Goal: Find specific page/section: Find specific page/section

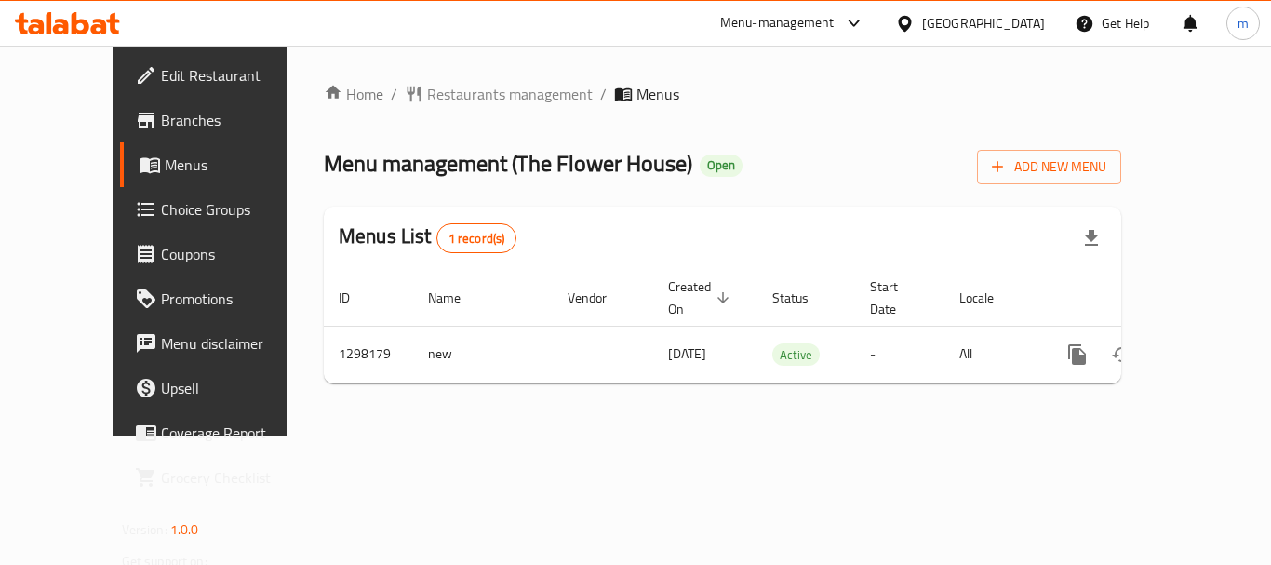
click at [427, 92] on span "Restaurants management" at bounding box center [510, 94] width 166 height 22
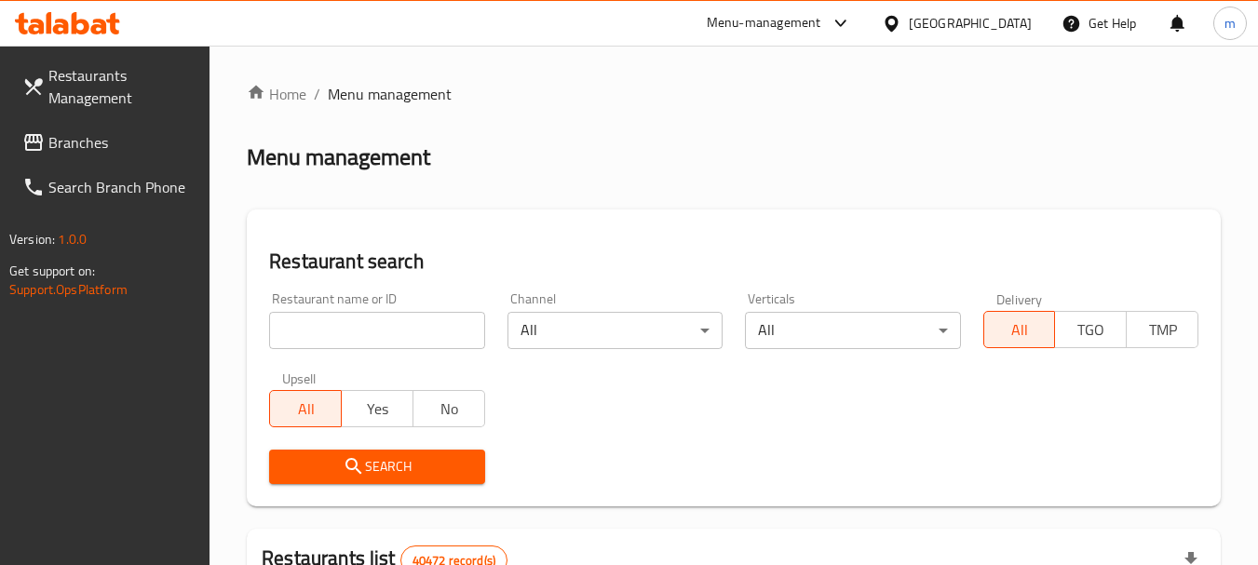
click at [391, 323] on input "search" at bounding box center [376, 330] width 215 height 37
paste input "700837"
type input "700837"
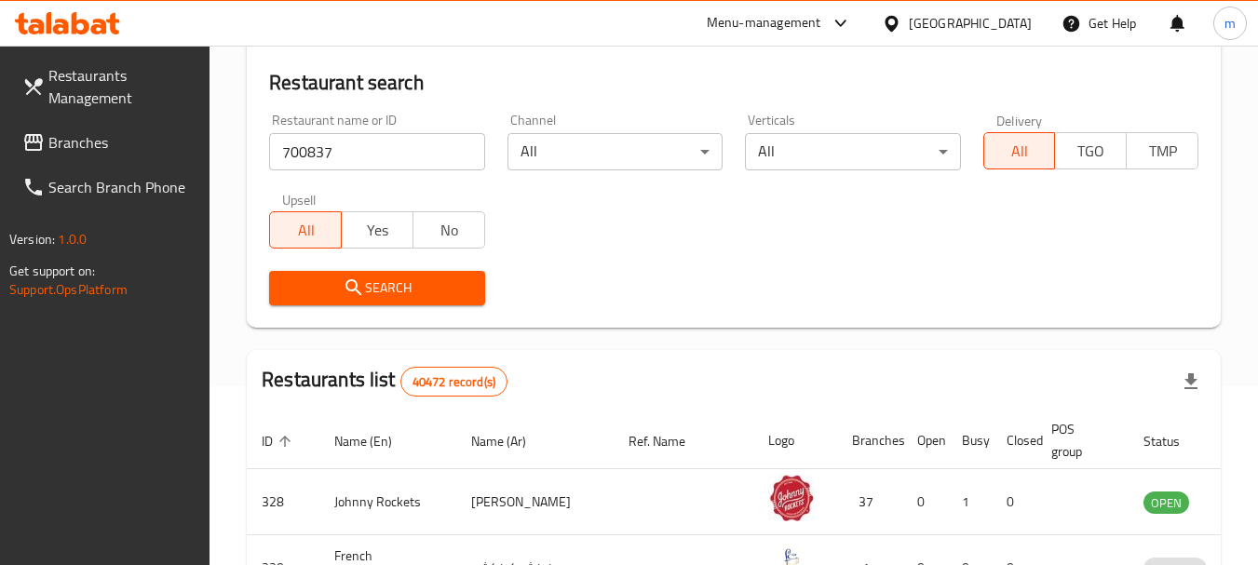
scroll to position [186, 0]
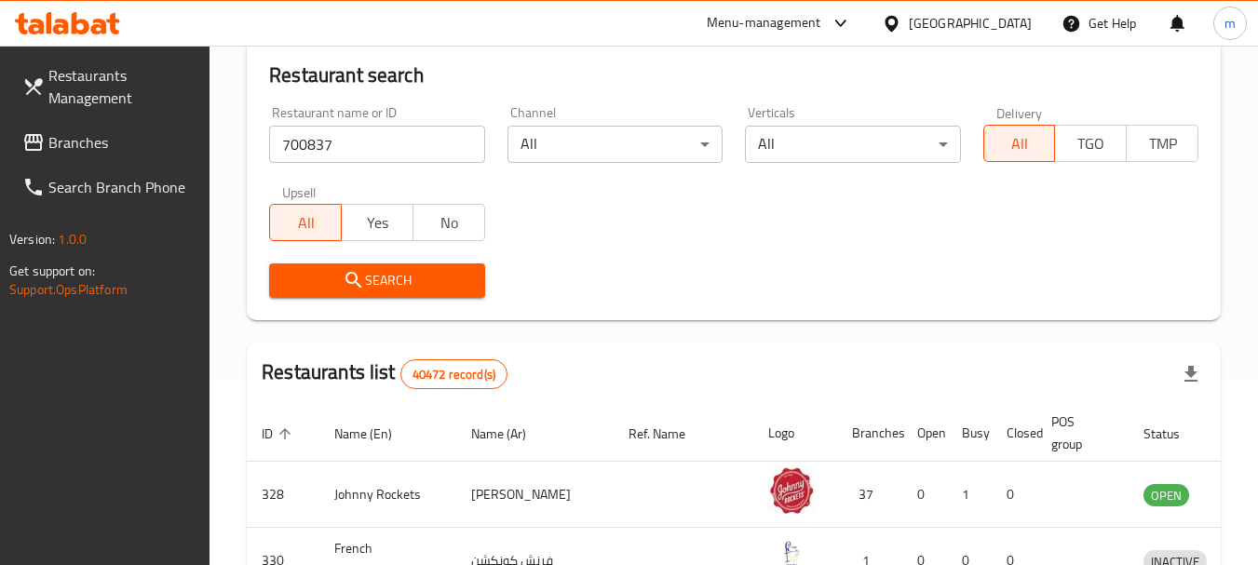
click at [395, 284] on span "Search" at bounding box center [376, 280] width 185 height 23
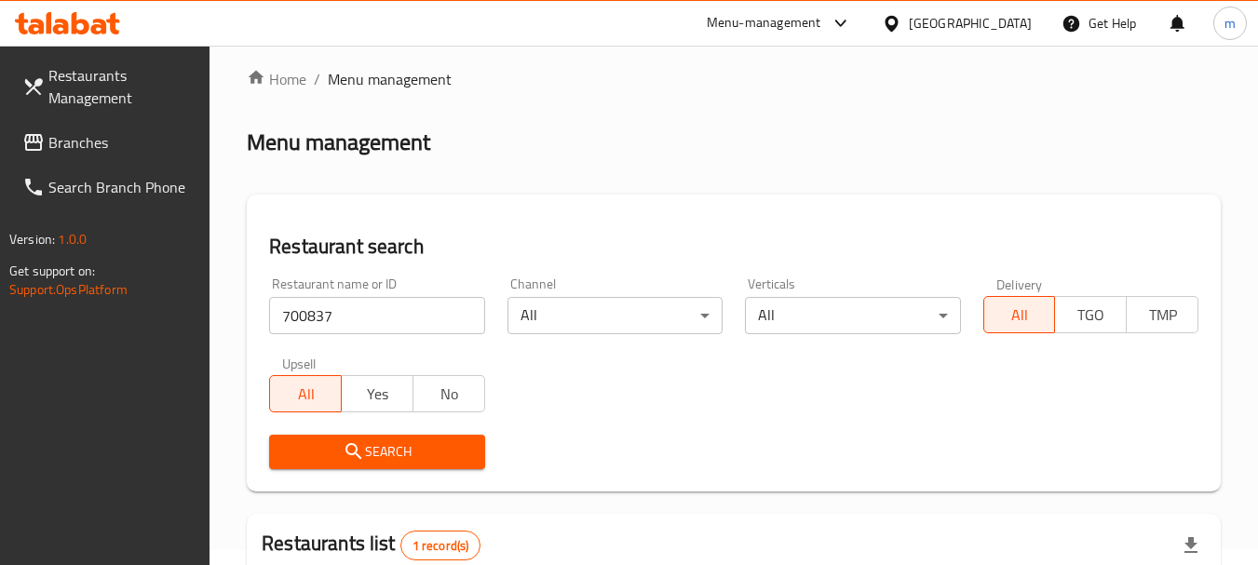
scroll to position [0, 0]
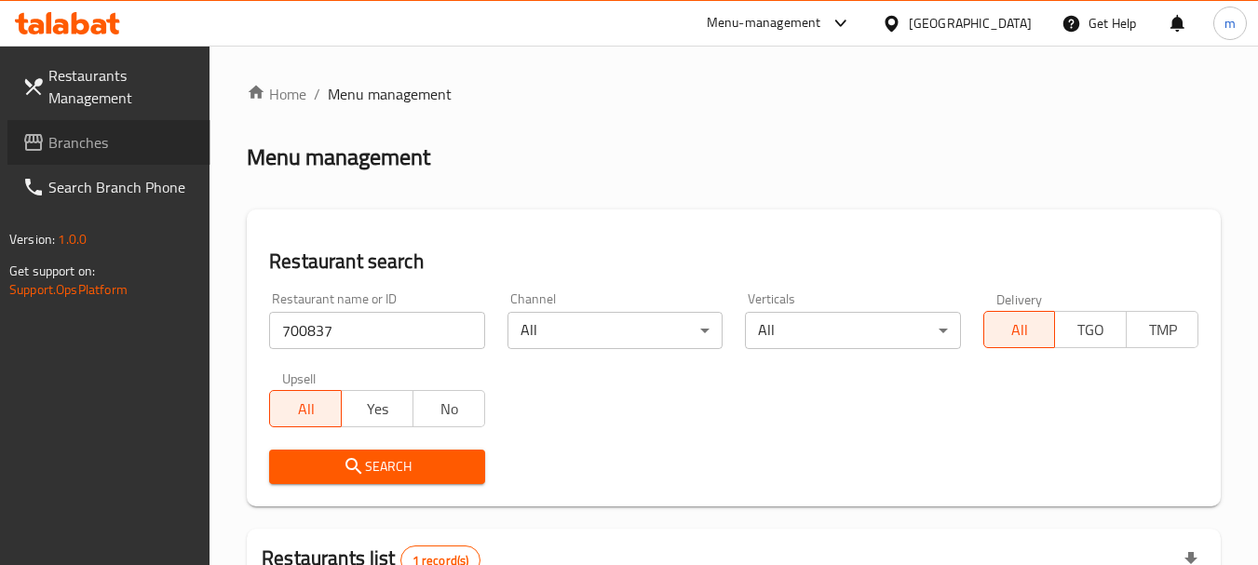
click at [87, 134] on span "Branches" at bounding box center [121, 142] width 147 height 22
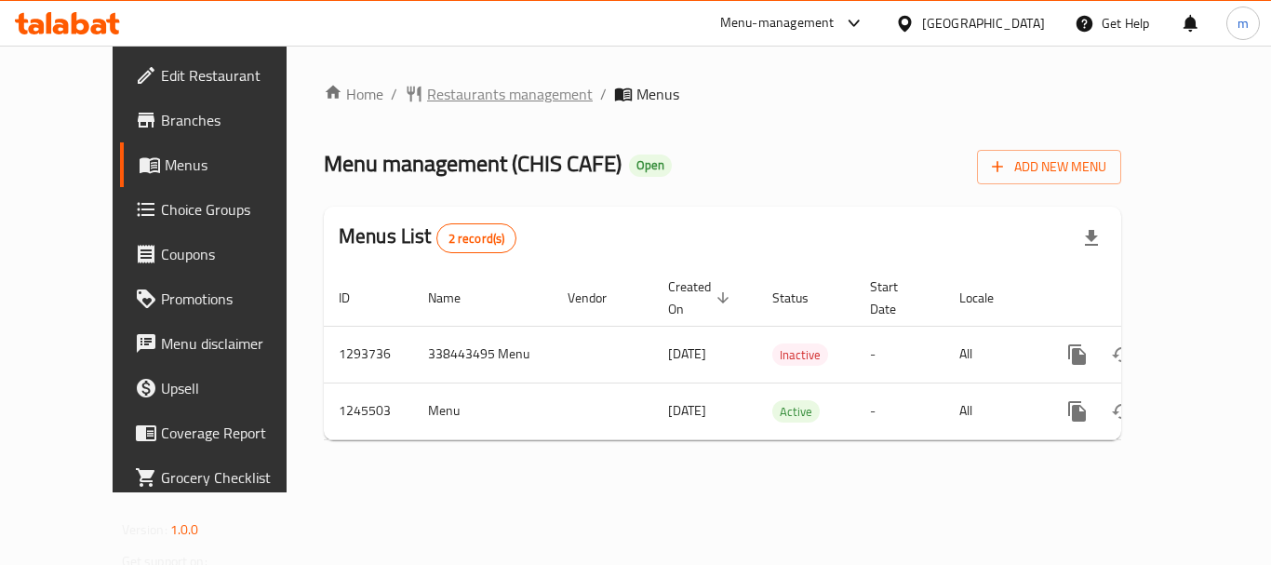
click at [468, 85] on span "Restaurants management" at bounding box center [510, 94] width 166 height 22
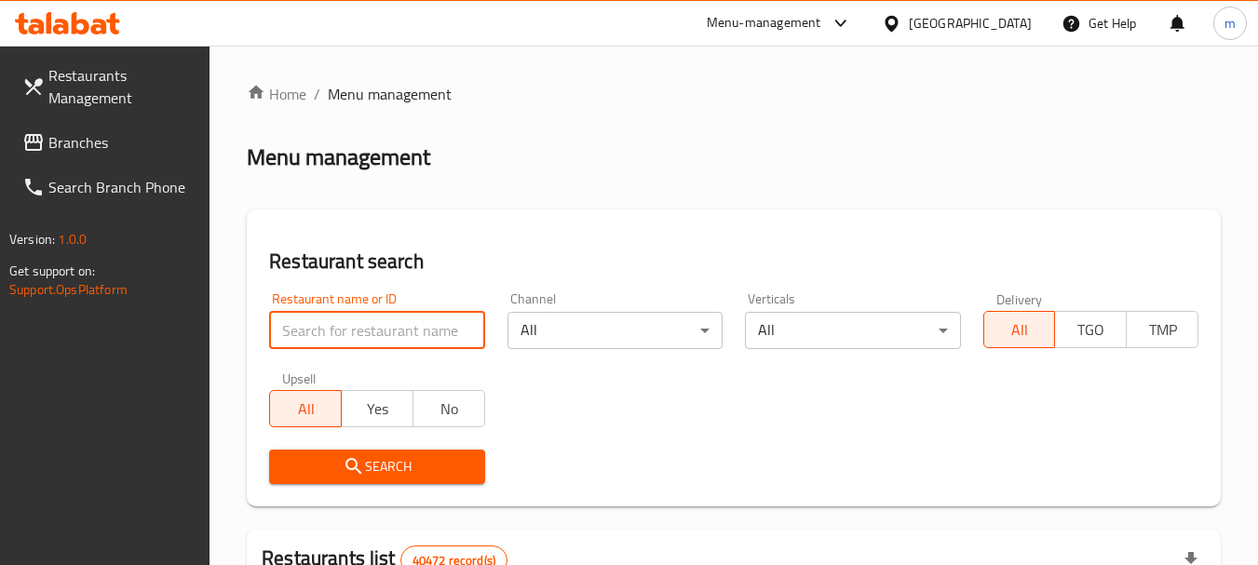
click at [375, 337] on input "search" at bounding box center [376, 330] width 215 height 37
paste input "682614"
type input "682614"
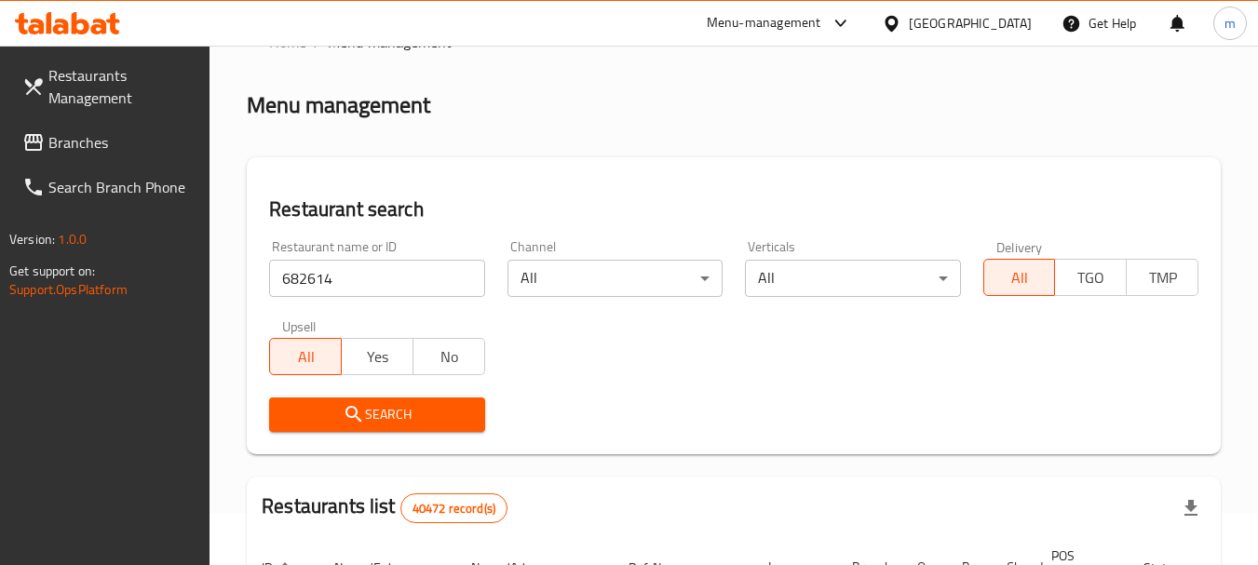
scroll to position [279, 0]
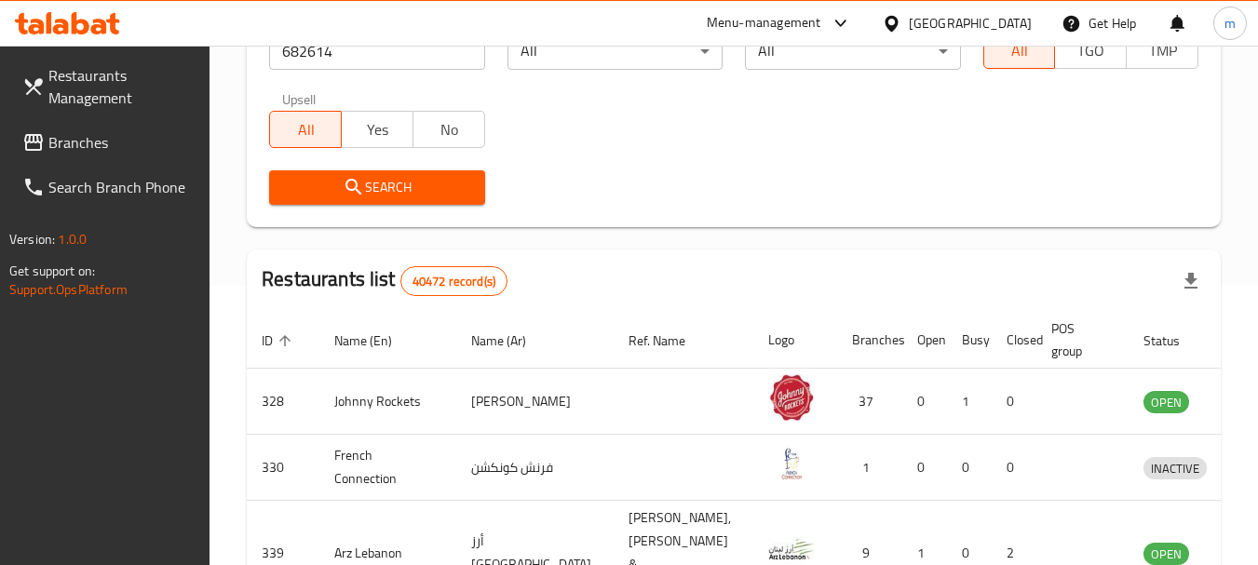
click at [391, 200] on button "Search" at bounding box center [376, 187] width 215 height 34
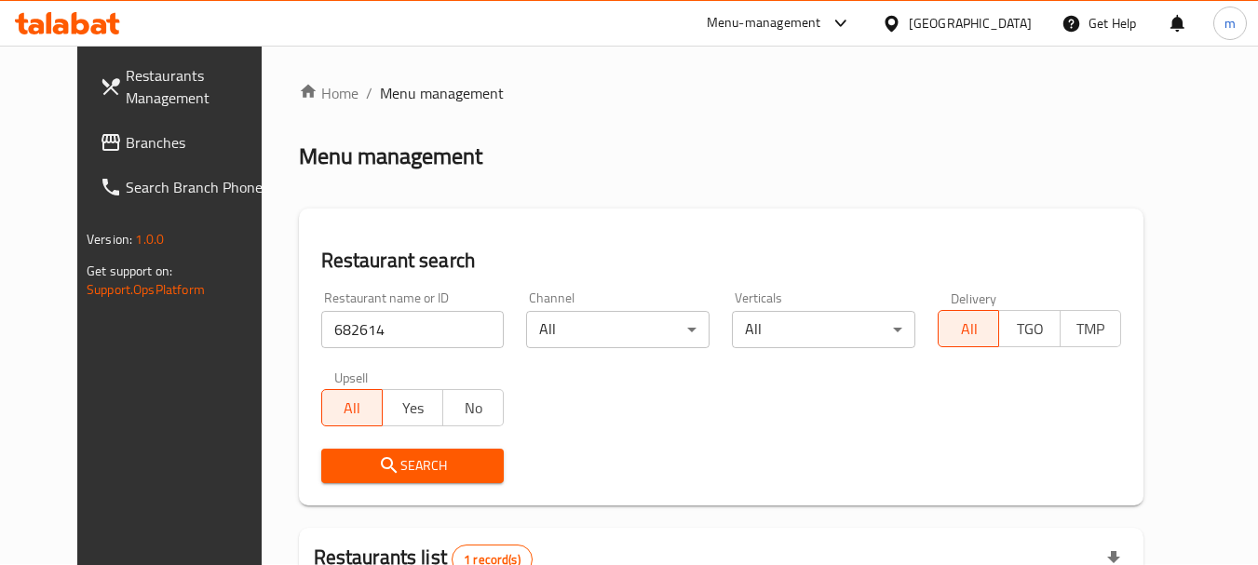
scroll to position [0, 0]
click at [468, 337] on input "682614" at bounding box center [412, 330] width 183 height 37
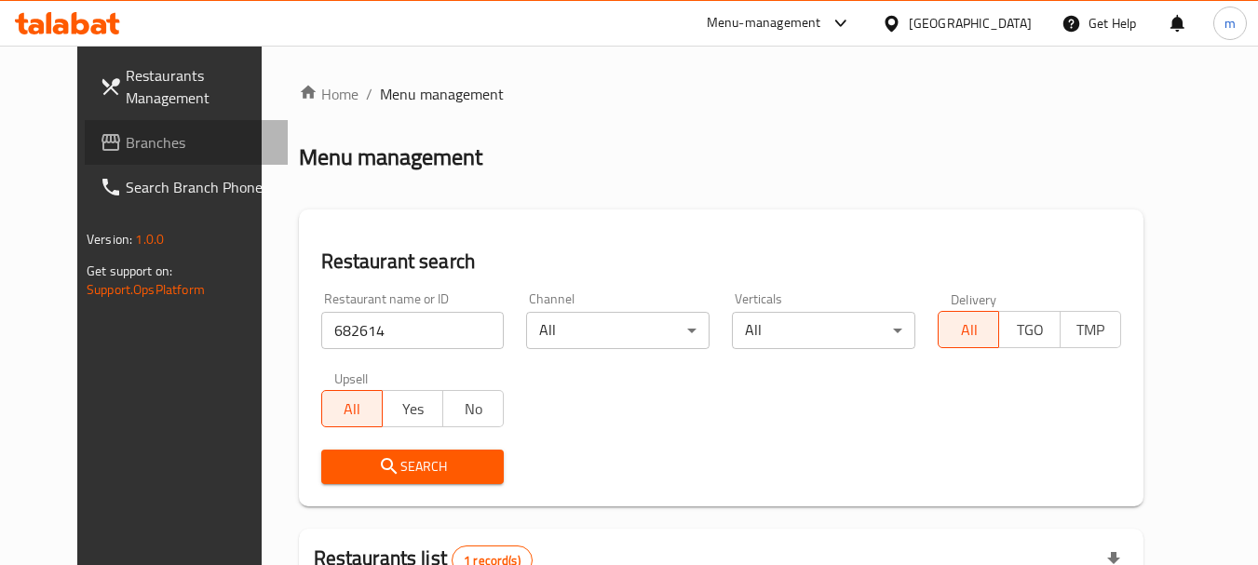
click at [126, 142] on span "Branches" at bounding box center [199, 142] width 147 height 22
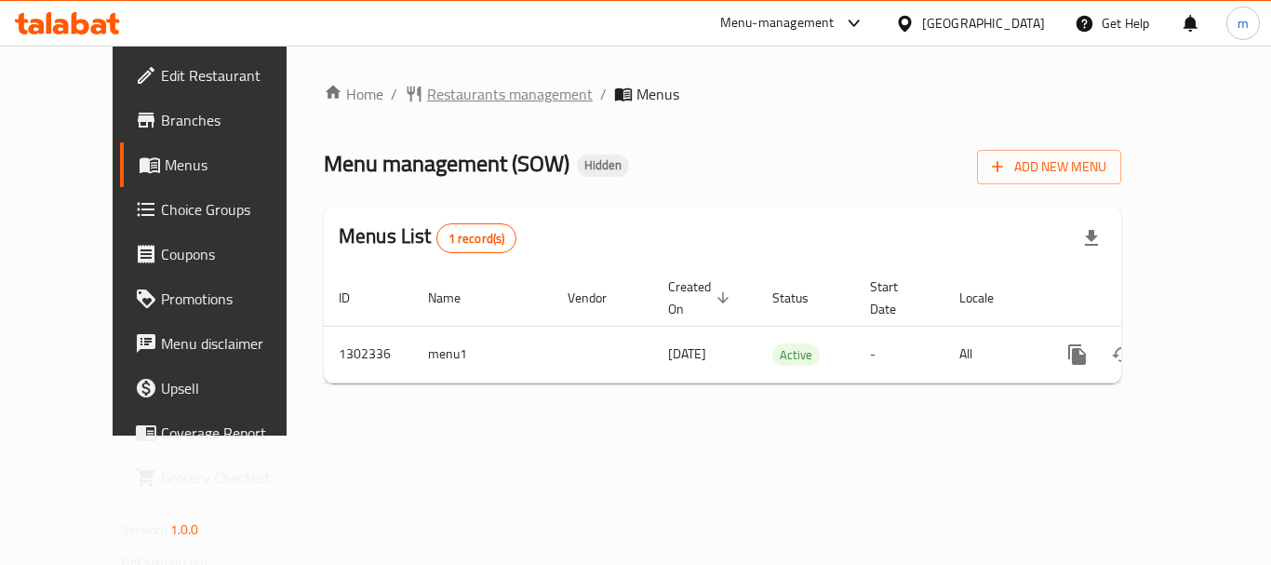
click at [428, 96] on span "Restaurants management" at bounding box center [510, 94] width 166 height 22
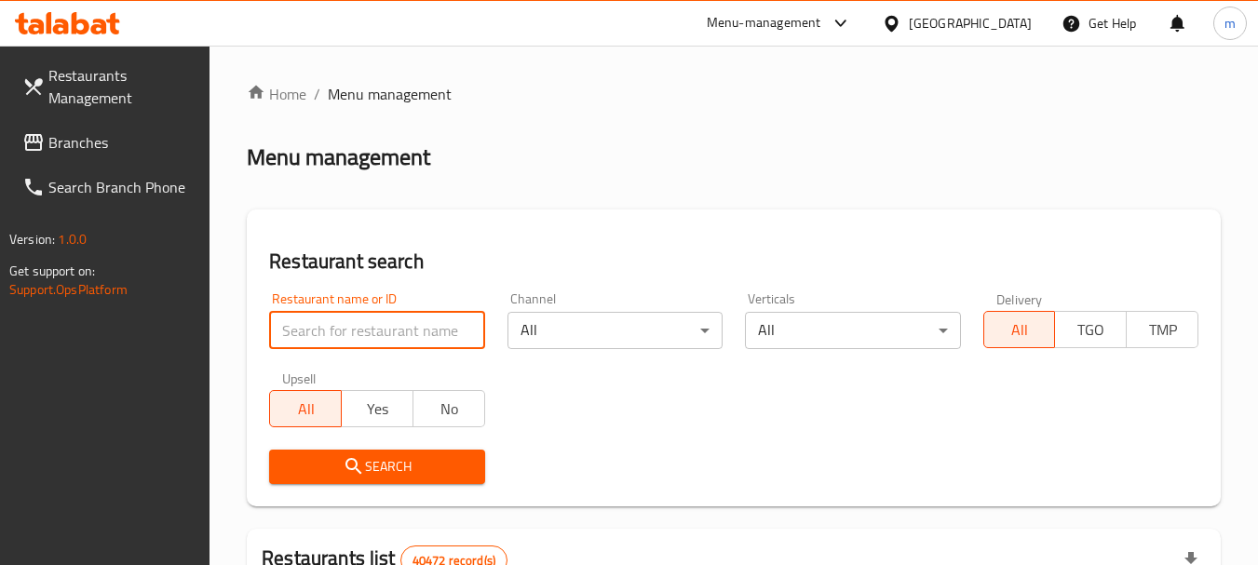
click at [375, 326] on input "search" at bounding box center [376, 330] width 215 height 37
paste input "702335"
type input "702335"
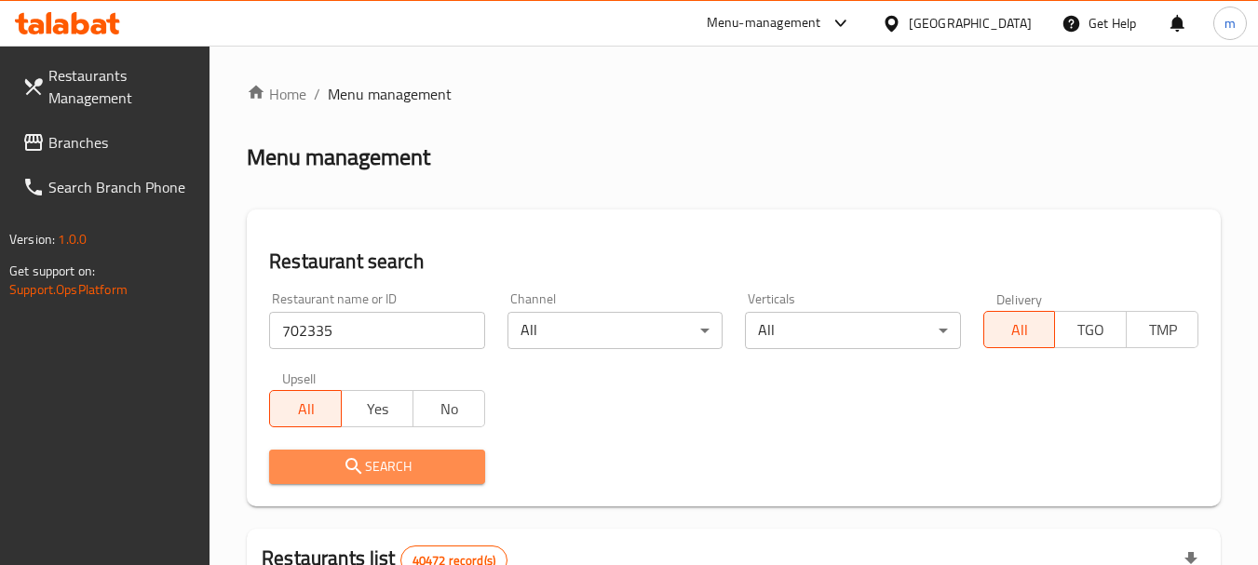
click at [322, 460] on span "Search" at bounding box center [376, 466] width 185 height 23
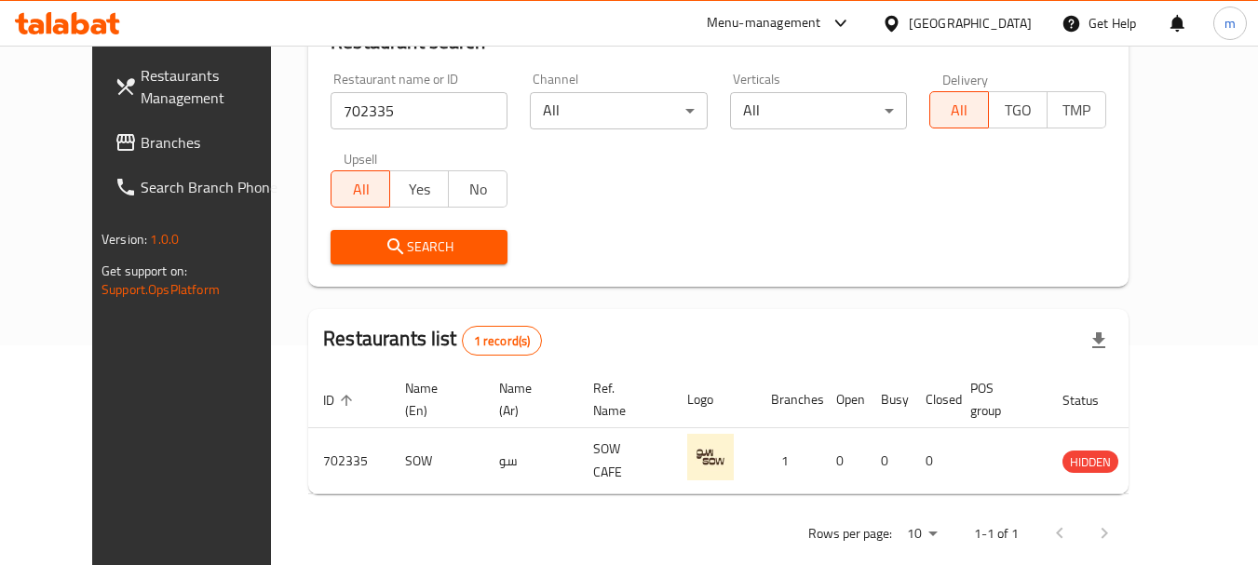
scroll to position [34, 0]
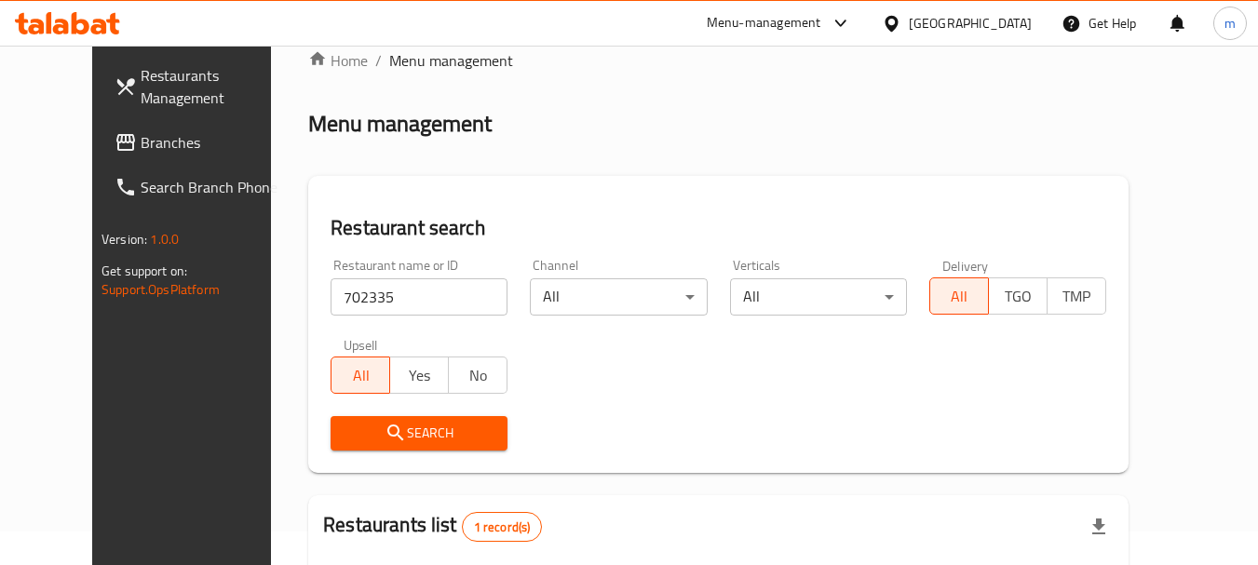
click at [141, 131] on span "Branches" at bounding box center [214, 142] width 147 height 22
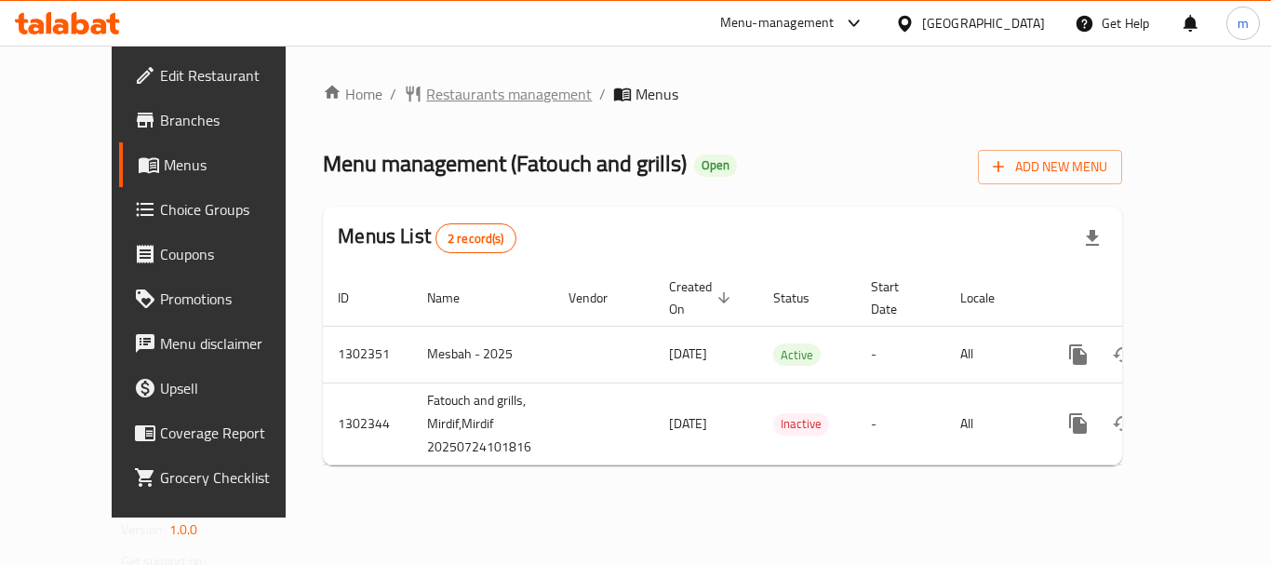
click at [426, 105] on span "Restaurants management" at bounding box center [509, 94] width 166 height 22
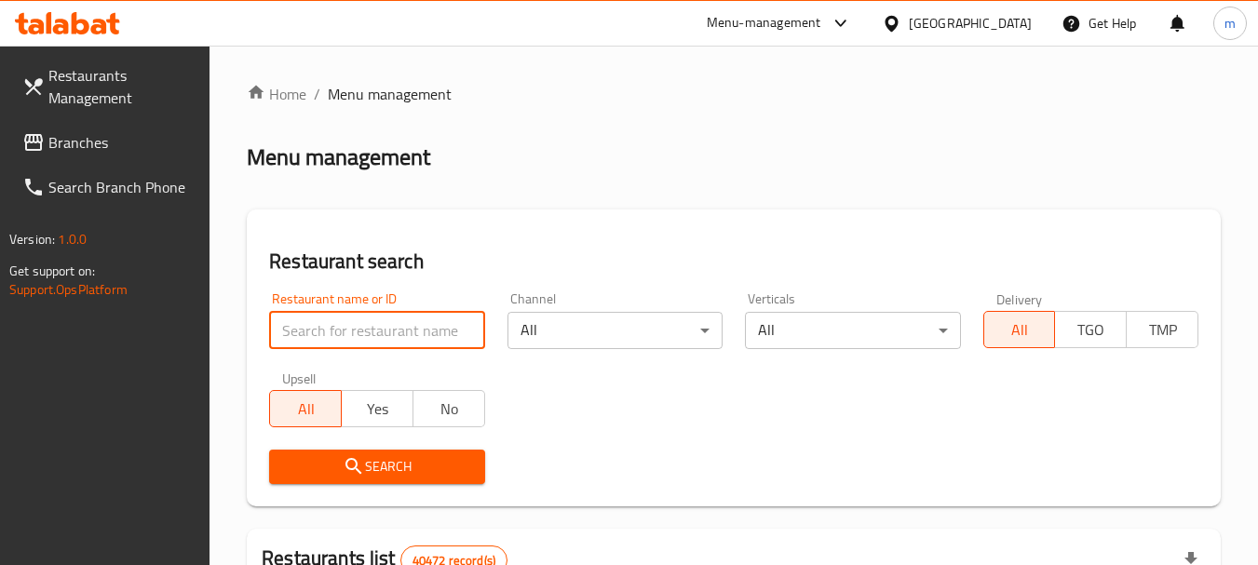
click at [379, 345] on input "search" at bounding box center [376, 330] width 215 height 37
paste input "702402"
type input "702402"
click at [387, 464] on span "Search" at bounding box center [376, 466] width 185 height 23
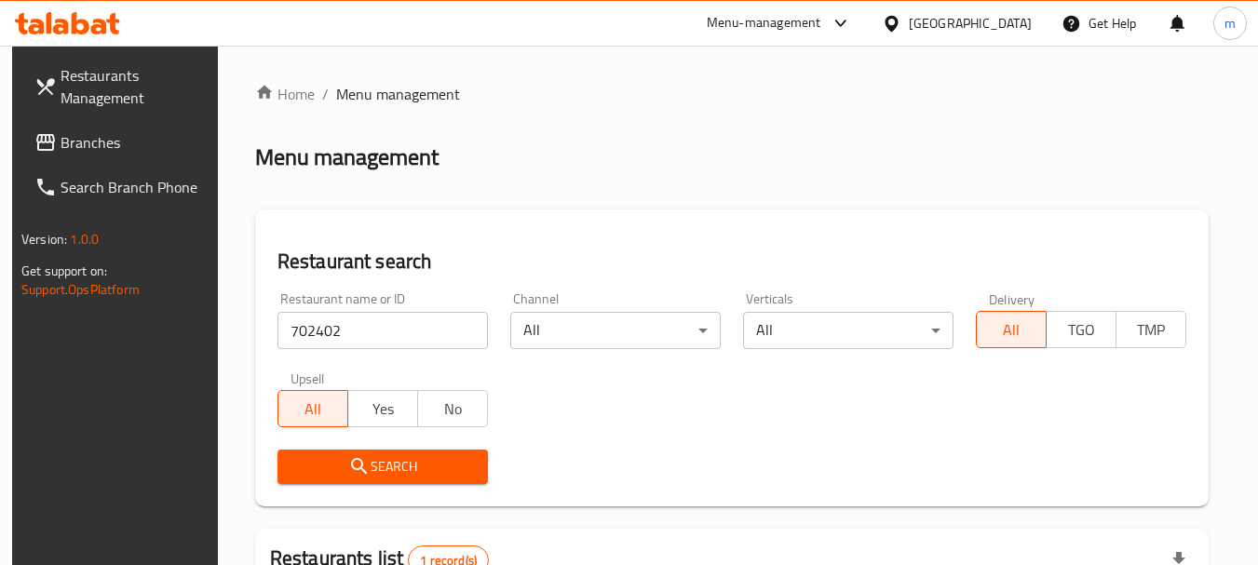
click at [136, 132] on span "Branches" at bounding box center [134, 142] width 147 height 22
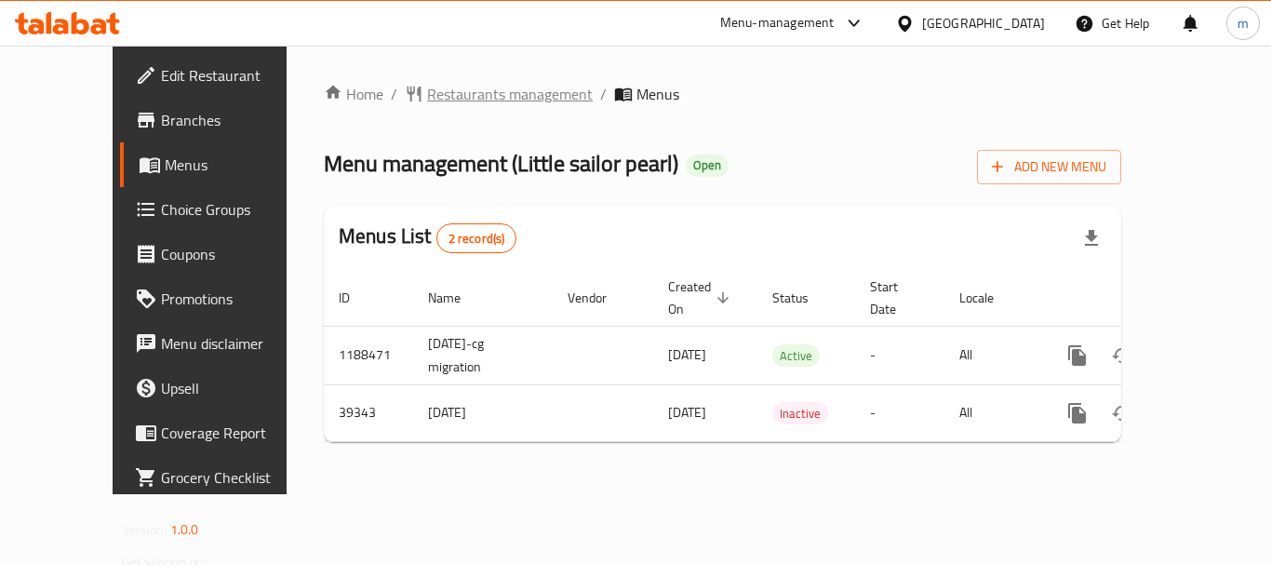
click at [427, 90] on span "Restaurants management" at bounding box center [510, 94] width 166 height 22
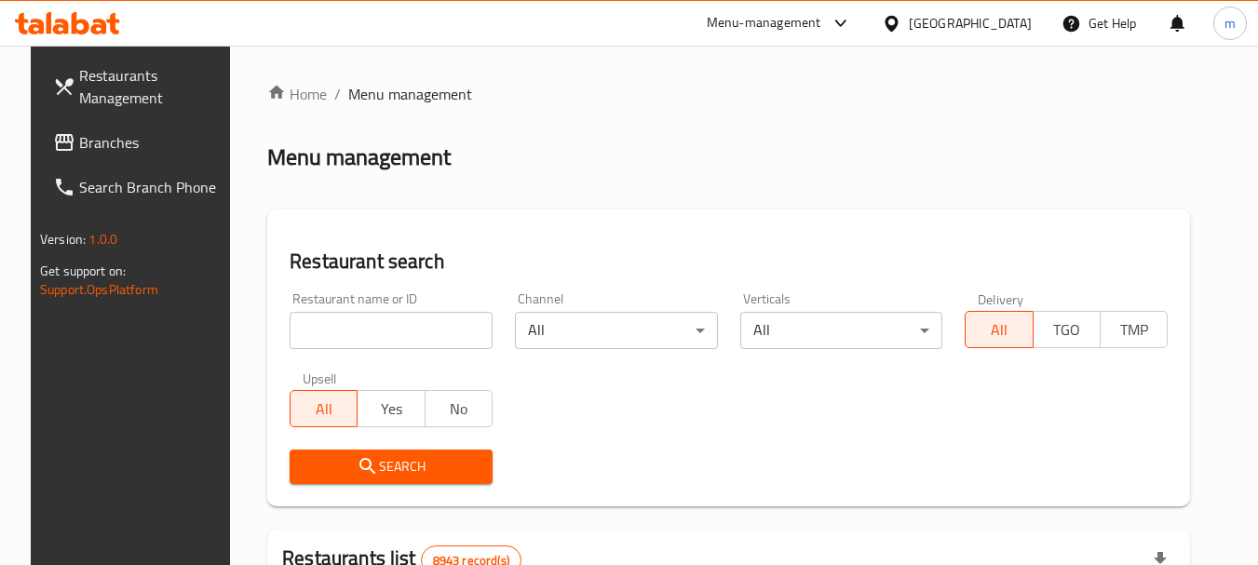
click at [397, 330] on input "search" at bounding box center [390, 330] width 203 height 37
paste input "20517"
type input "20517"
click at [397, 464] on span "Search" at bounding box center [390, 466] width 173 height 23
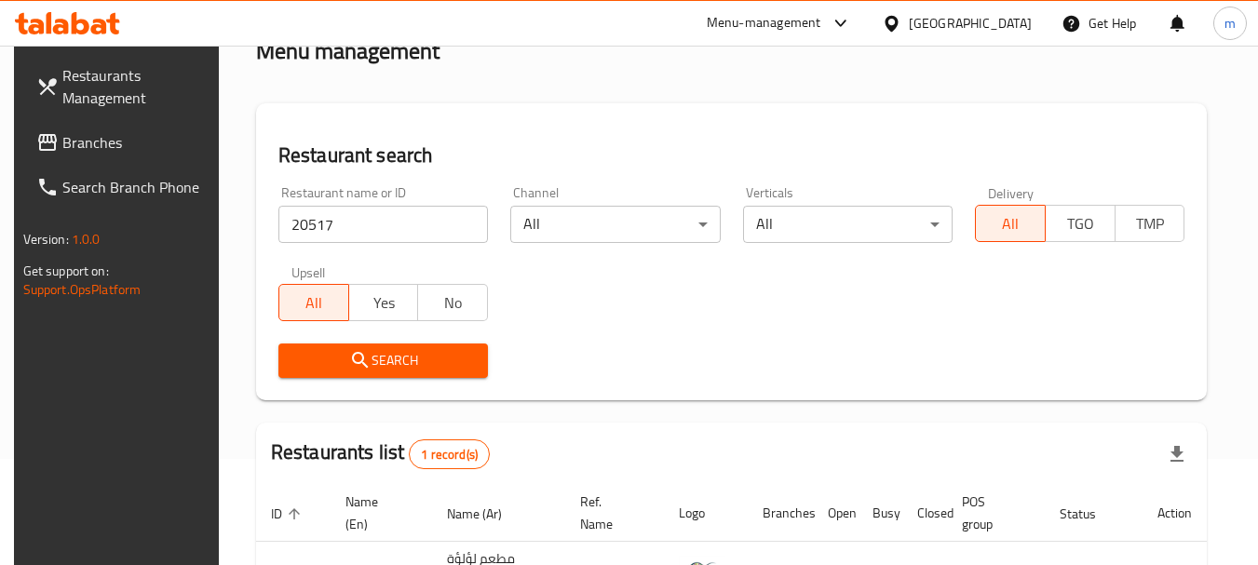
scroll to position [265, 0]
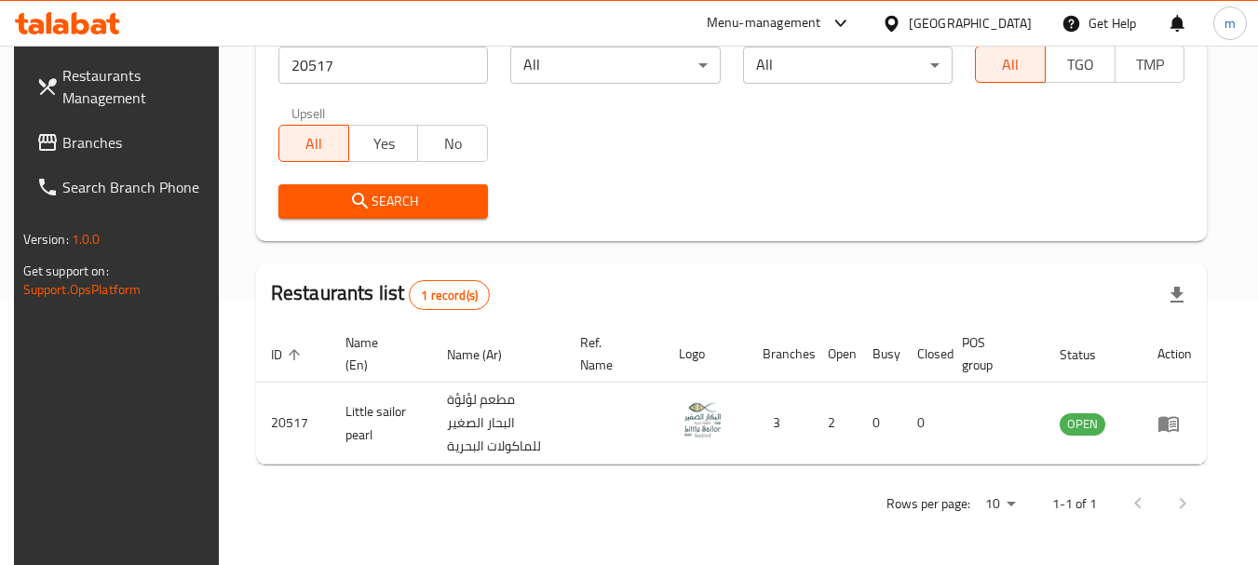
click at [107, 142] on span "Branches" at bounding box center [135, 142] width 147 height 22
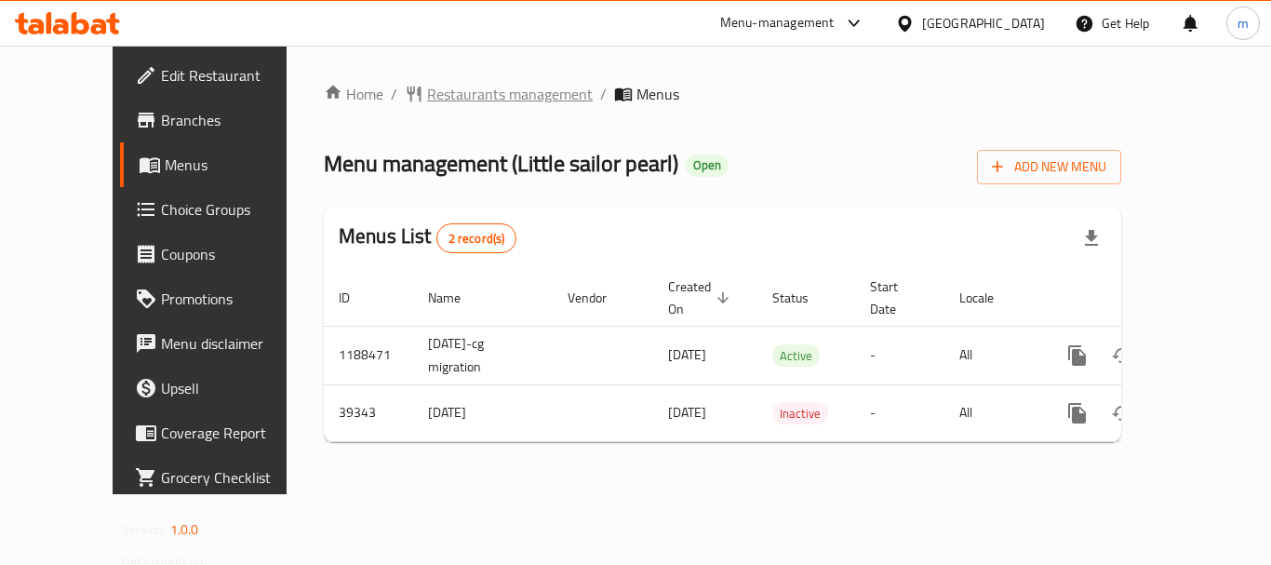
click at [427, 84] on span "Restaurants management" at bounding box center [510, 94] width 166 height 22
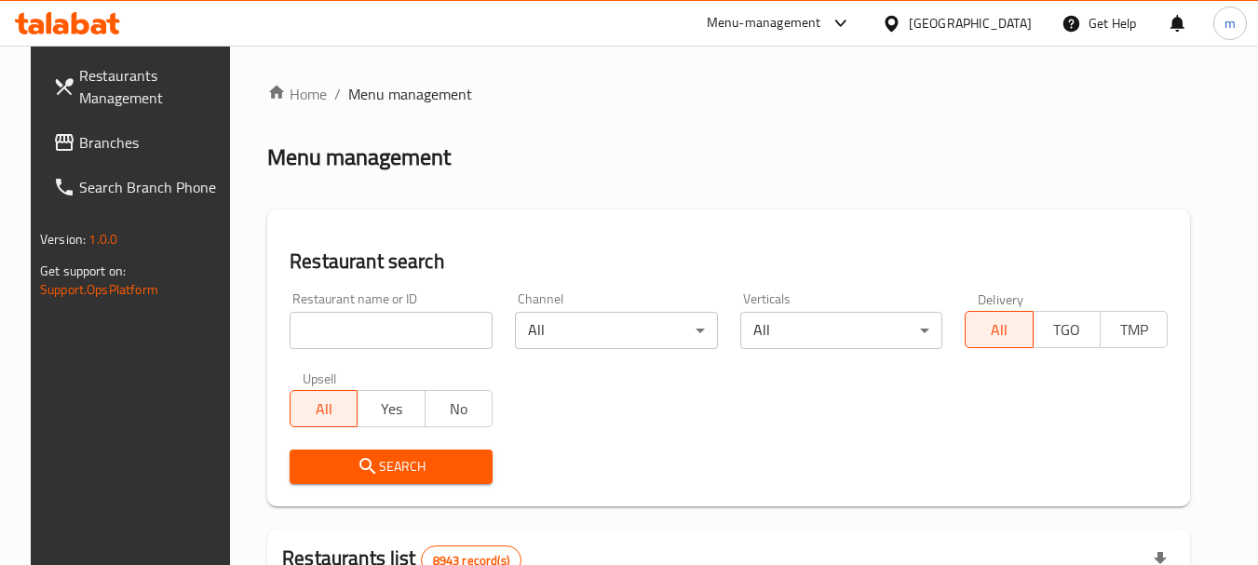
click at [447, 326] on input "search" at bounding box center [390, 330] width 203 height 37
paste input "20517"
type input "20517"
click at [401, 464] on span "Search" at bounding box center [390, 466] width 173 height 23
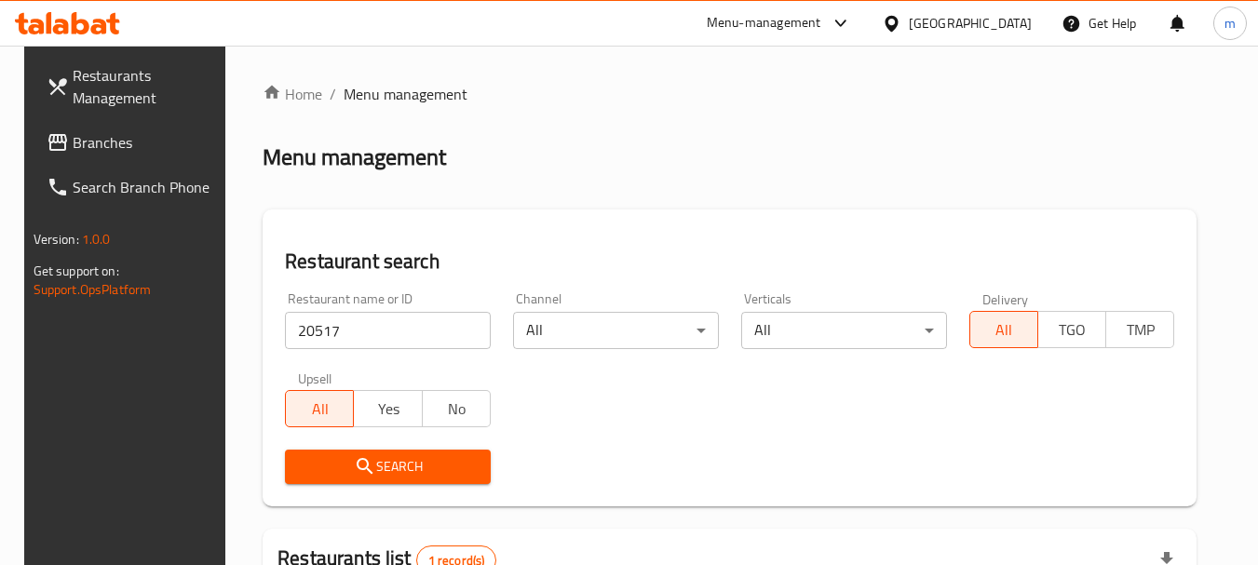
click at [385, 478] on span "Search" at bounding box center [388, 466] width 176 height 23
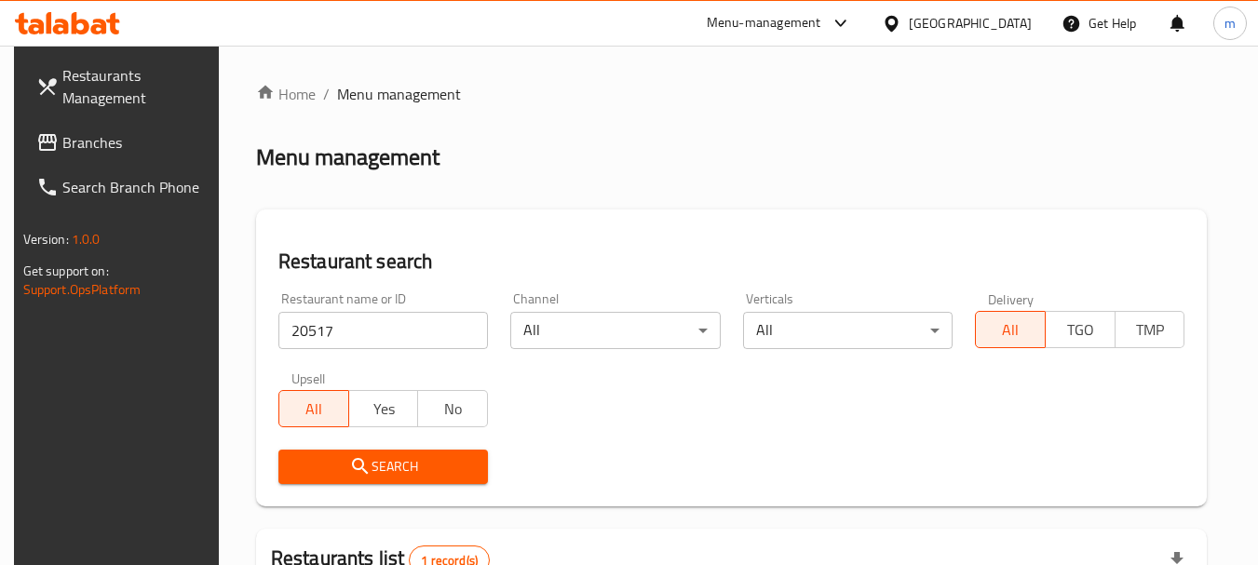
click at [72, 136] on span "Branches" at bounding box center [135, 142] width 147 height 22
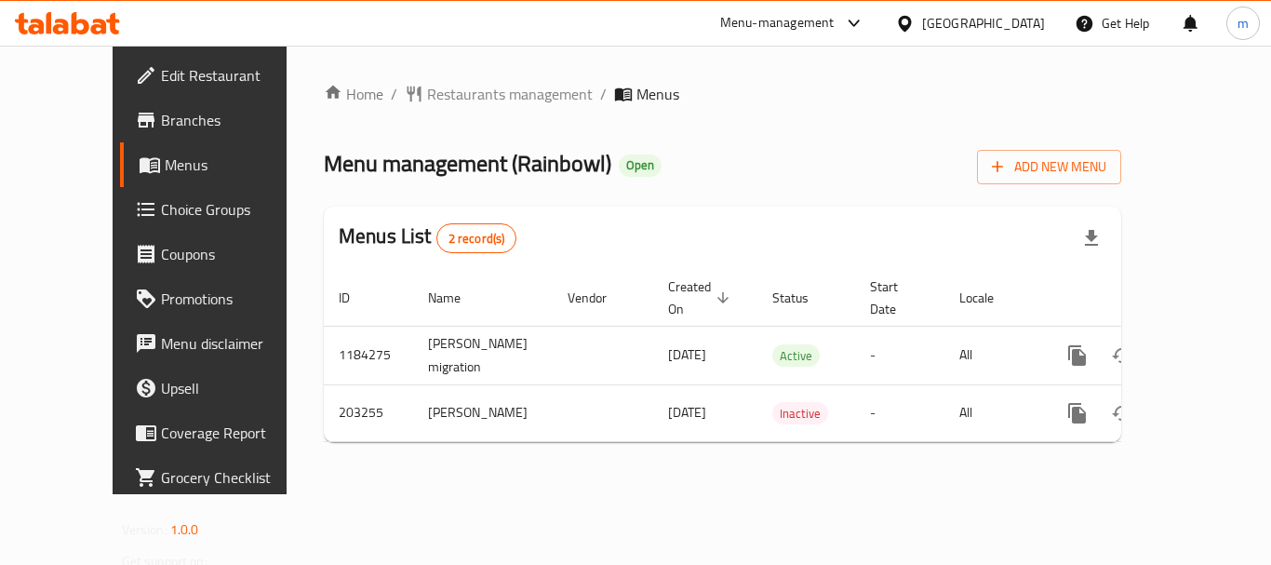
click at [440, 85] on span "Restaurants management" at bounding box center [510, 94] width 166 height 22
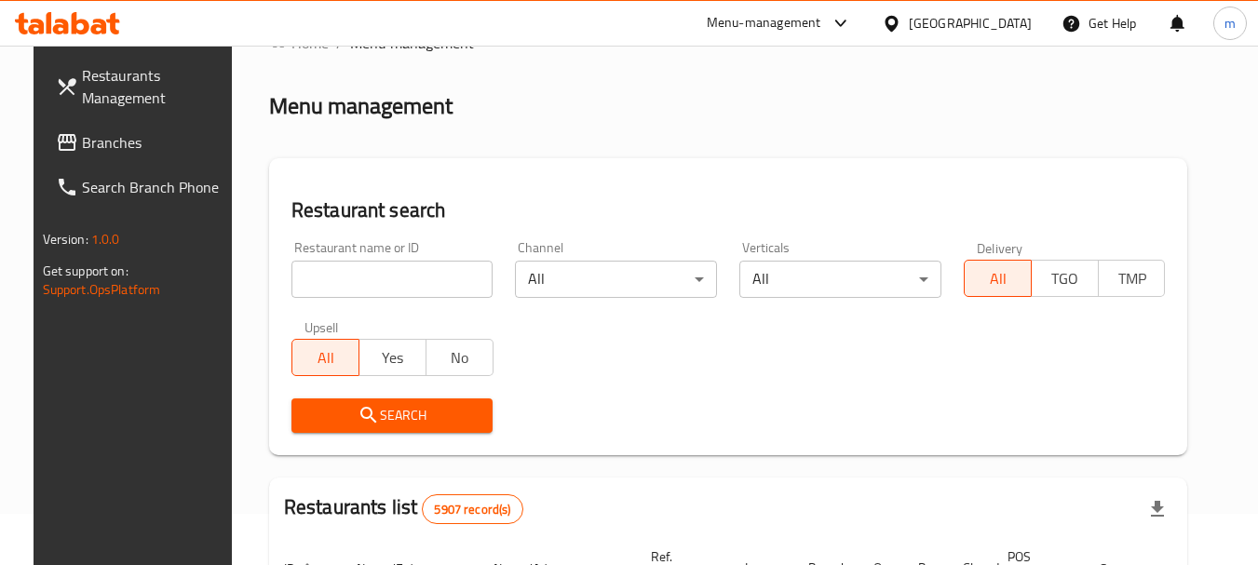
scroll to position [93, 0]
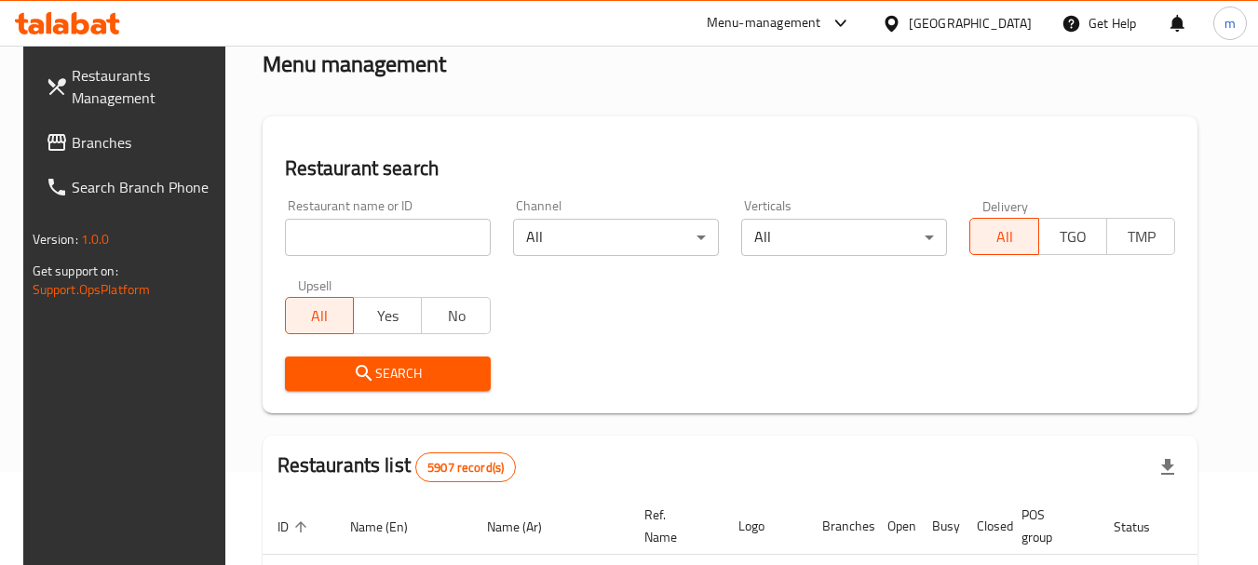
click at [374, 231] on input "search" at bounding box center [388, 237] width 206 height 37
paste input "622521"
type input "622521"
click at [401, 363] on span "Search" at bounding box center [388, 373] width 176 height 23
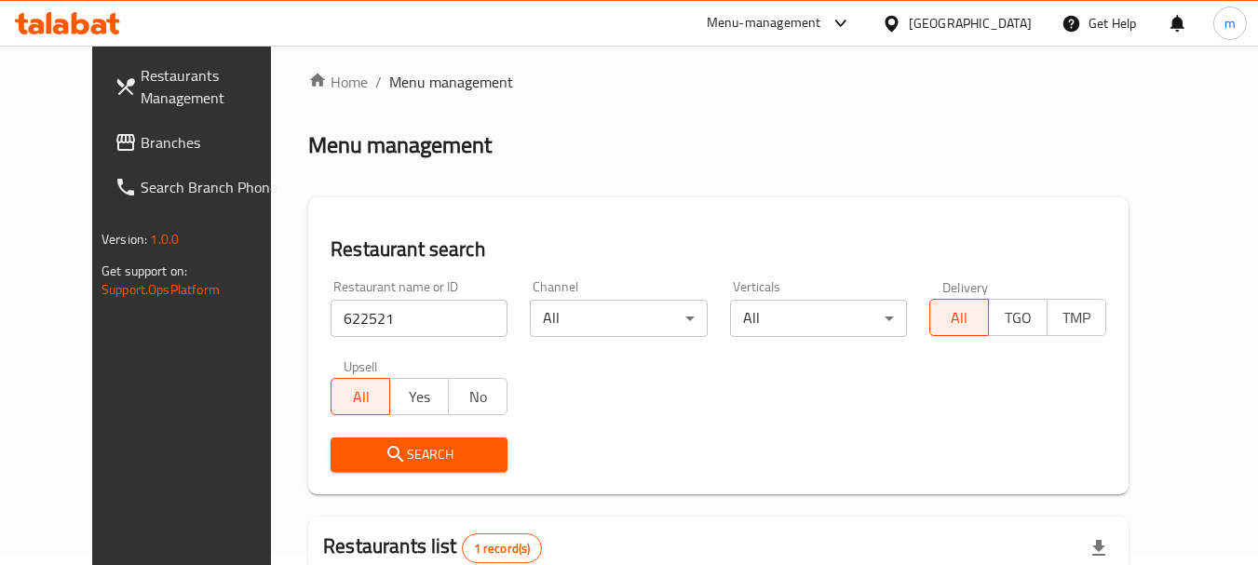
scroll to position [0, 0]
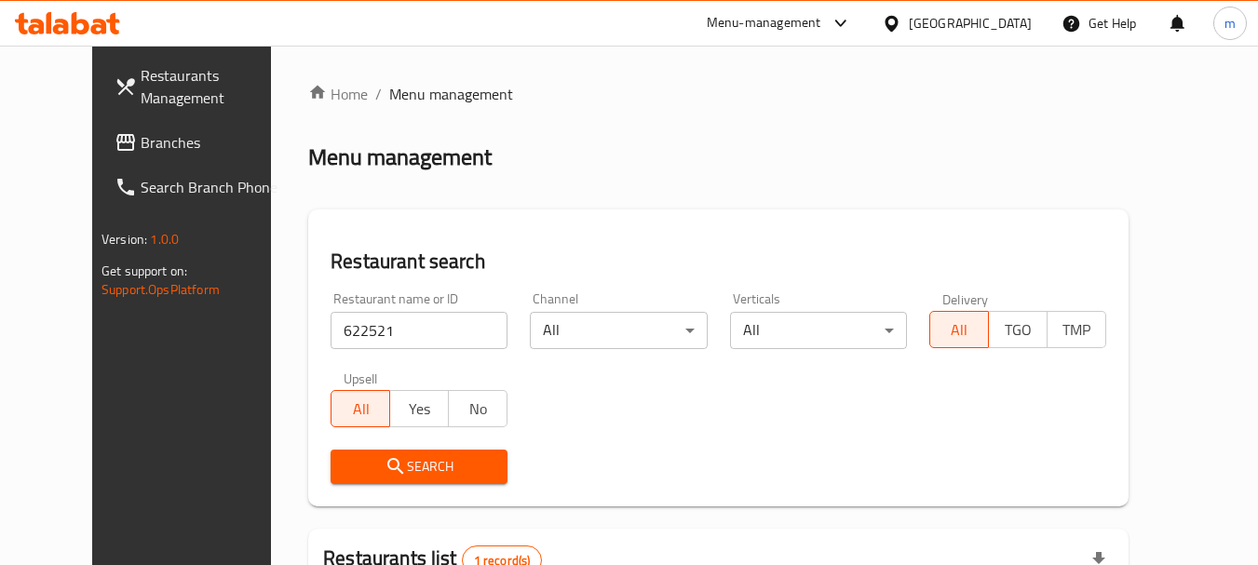
click at [992, 23] on div "Bahrain" at bounding box center [969, 23] width 123 height 20
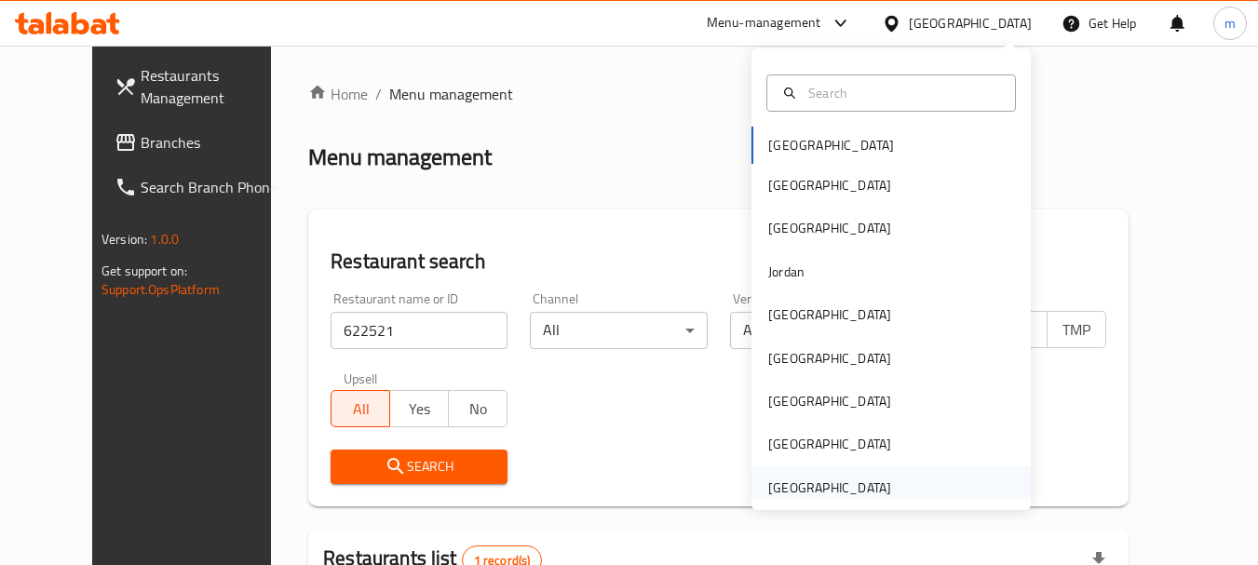
click at [807, 481] on div "United Arab Emirates" at bounding box center [829, 488] width 123 height 20
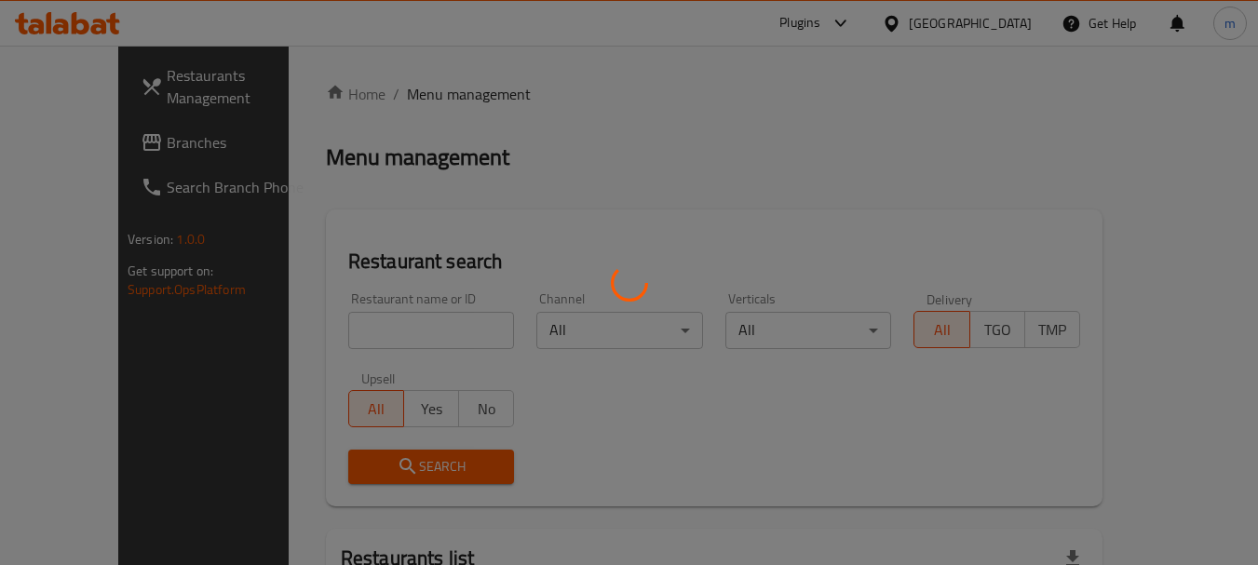
click at [85, 137] on div at bounding box center [629, 282] width 1258 height 565
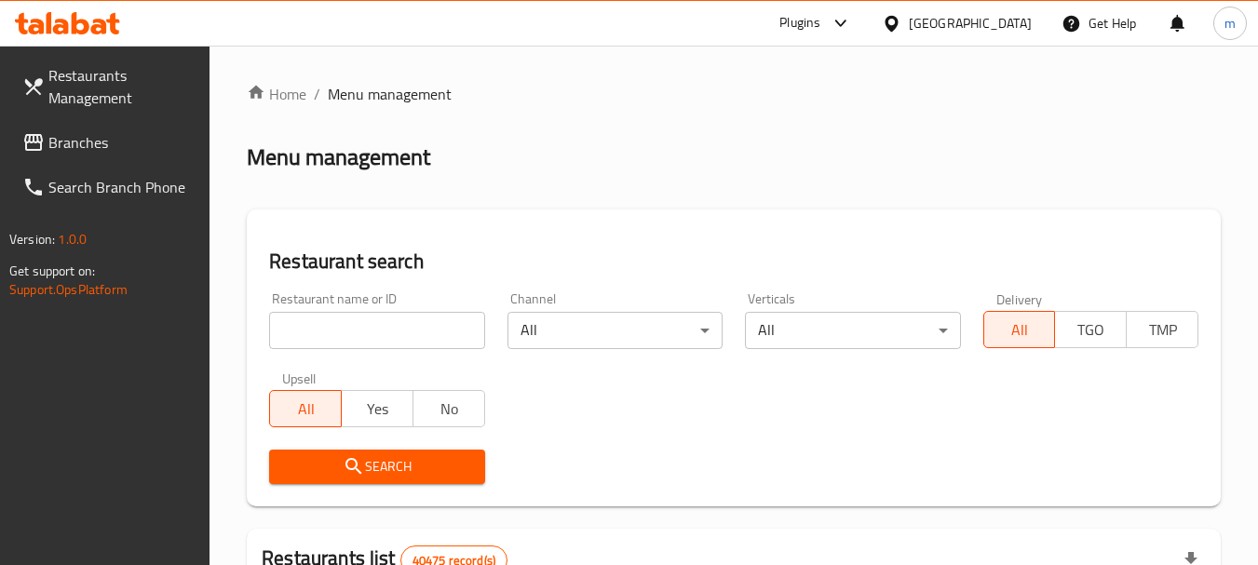
click at [85, 137] on span "Branches" at bounding box center [121, 142] width 147 height 22
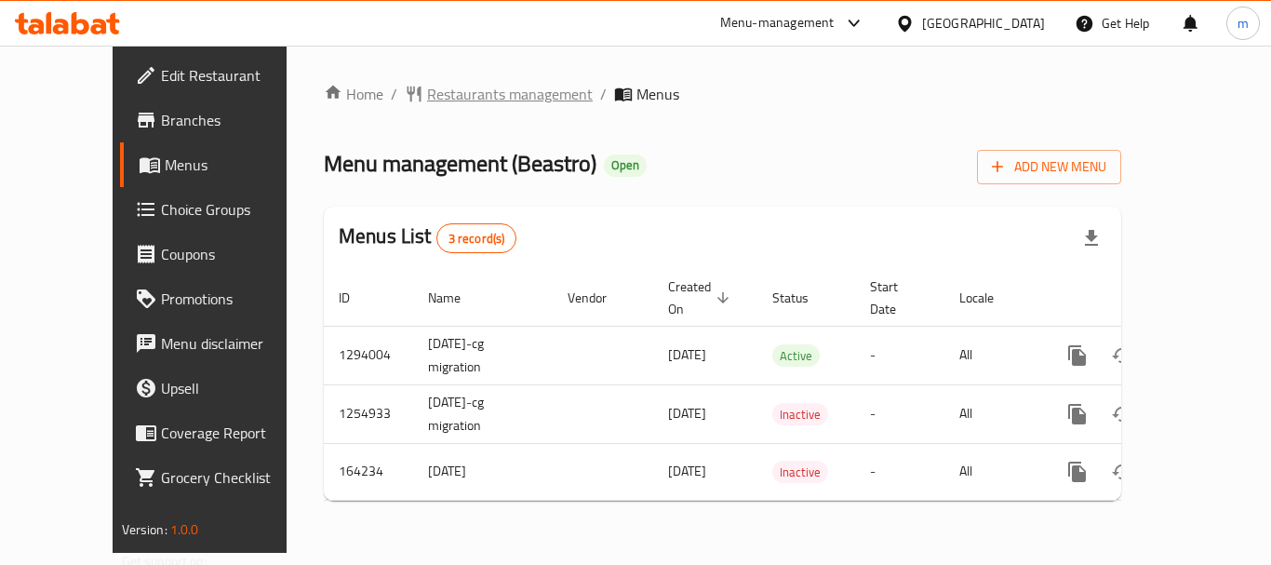
click at [427, 95] on span "Restaurants management" at bounding box center [510, 94] width 166 height 22
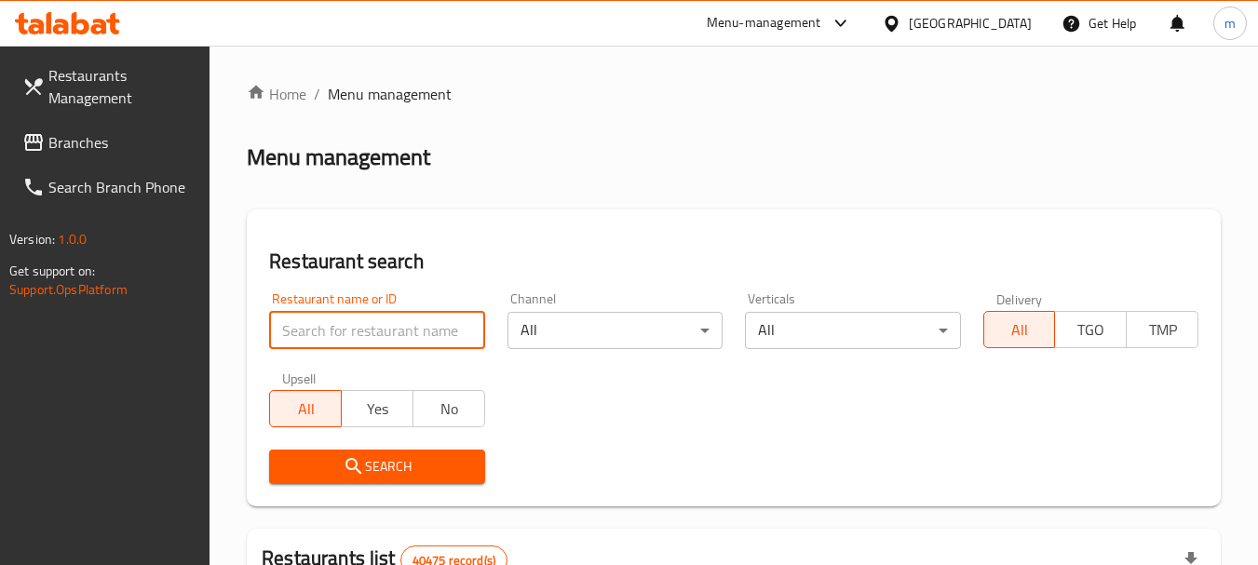
click at [443, 343] on input "search" at bounding box center [376, 330] width 215 height 37
paste input "13333"
type input "13333"
click button "Search" at bounding box center [376, 467] width 215 height 34
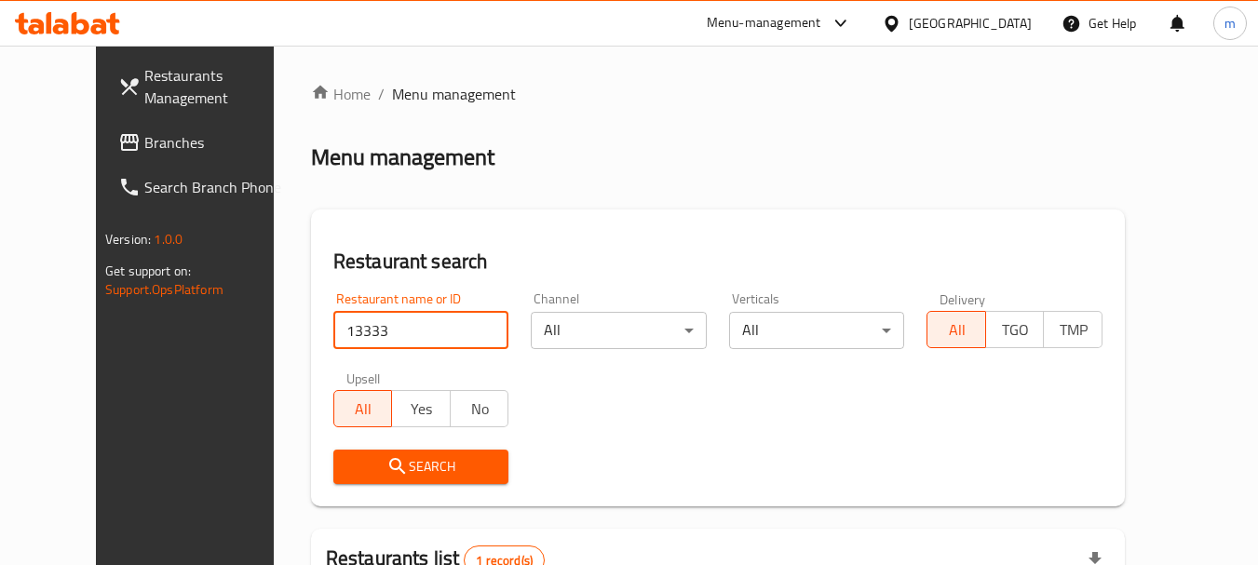
click at [401, 474] on span "Search" at bounding box center [421, 466] width 146 height 23
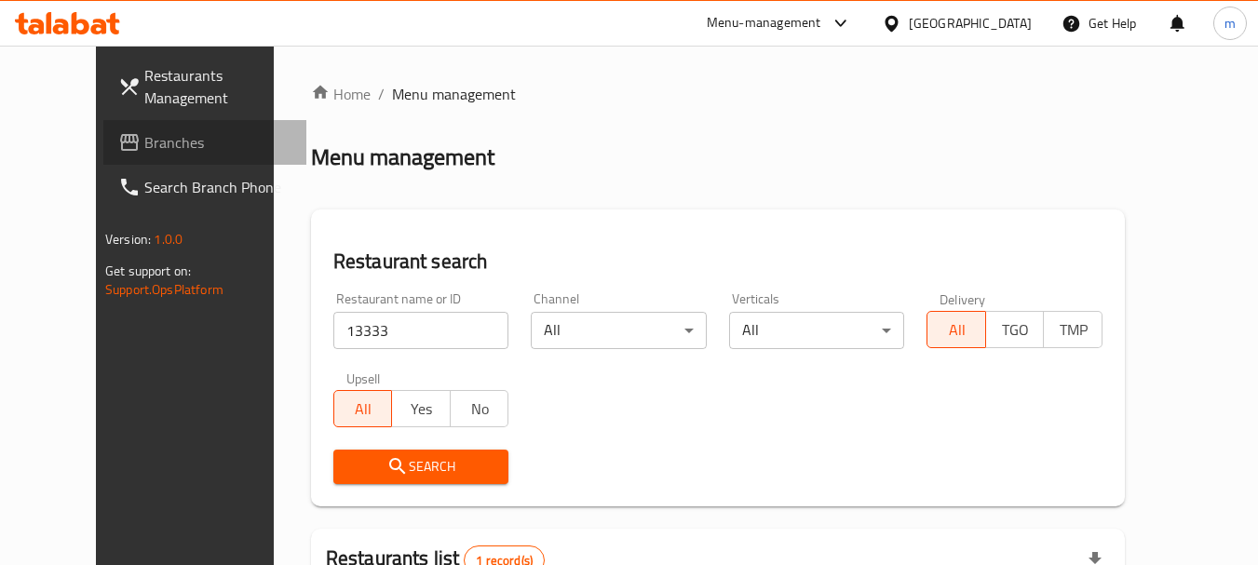
click at [144, 137] on span "Branches" at bounding box center [217, 142] width 147 height 22
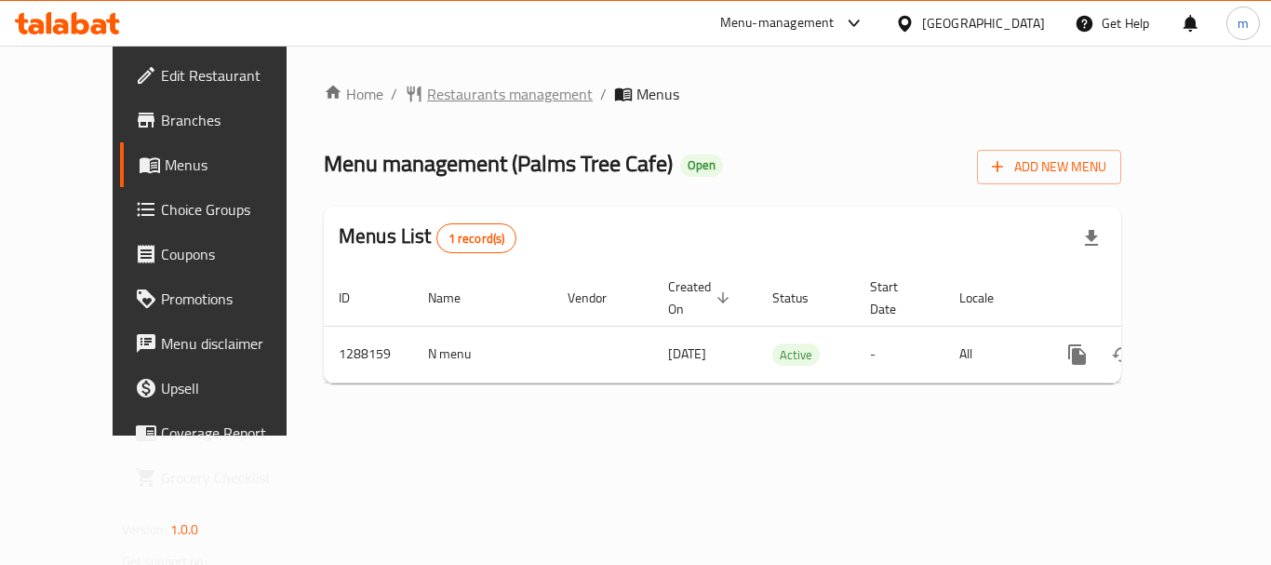
click at [428, 87] on span "Restaurants management" at bounding box center [510, 94] width 166 height 22
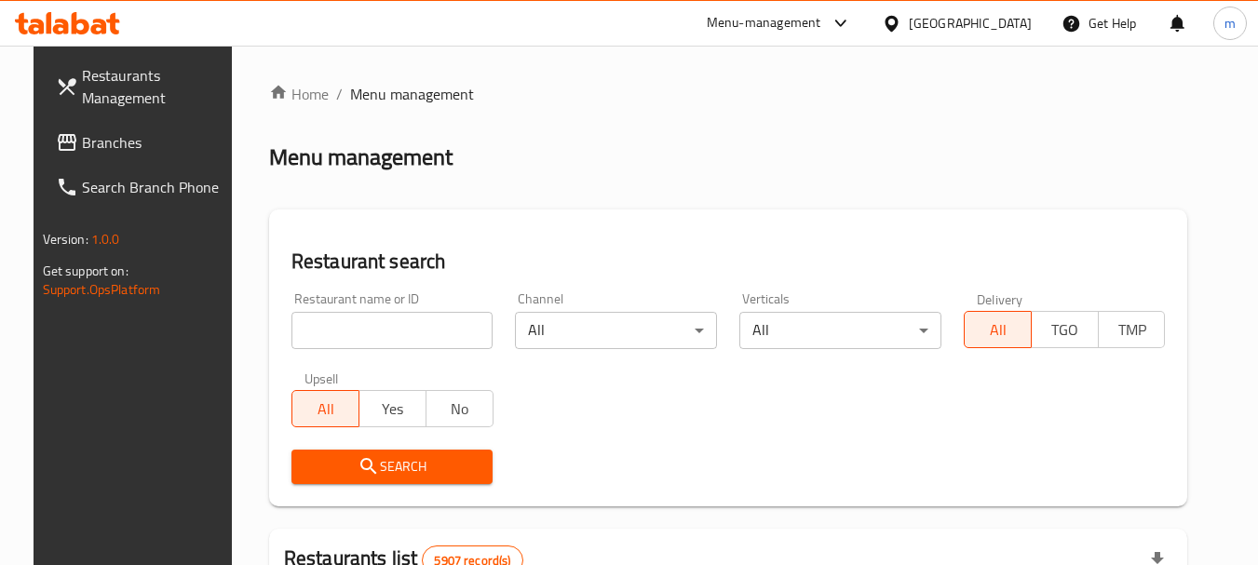
click at [447, 330] on input "search" at bounding box center [392, 330] width 202 height 37
paste input "697052"
type input "697052"
click at [371, 455] on span "Search" at bounding box center [392, 466] width 172 height 23
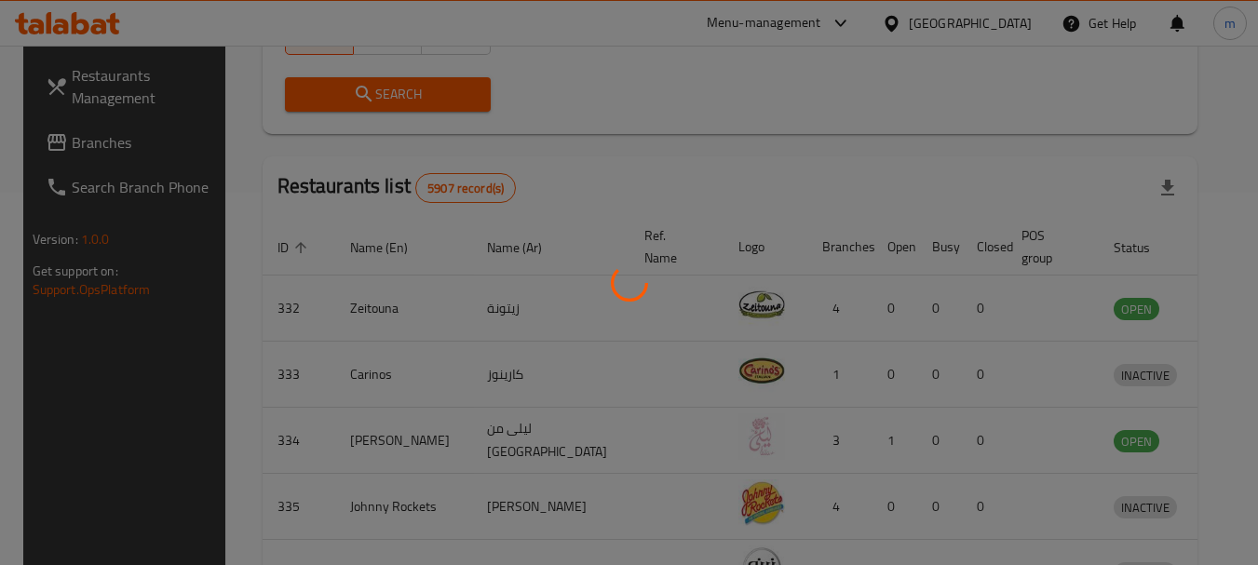
scroll to position [249, 0]
